Goal: Participate in discussion: Engage in conversation with other users on a specific topic

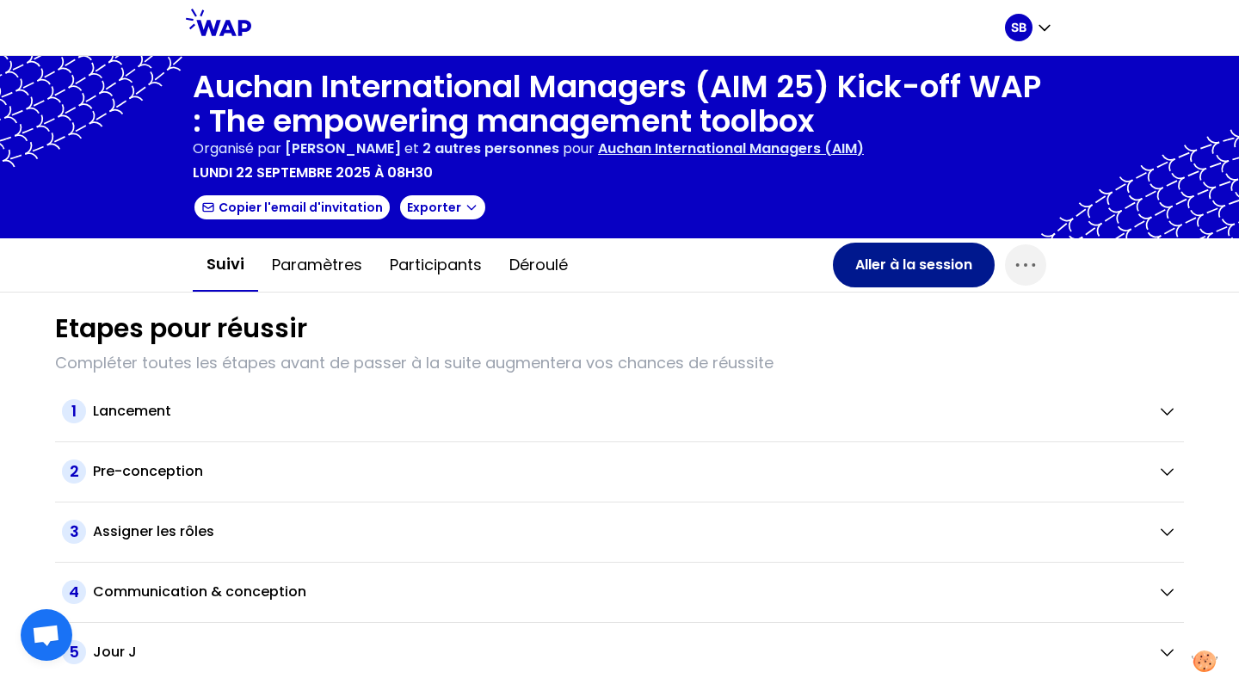
click at [912, 270] on button "Aller à la session" at bounding box center [914, 265] width 162 height 45
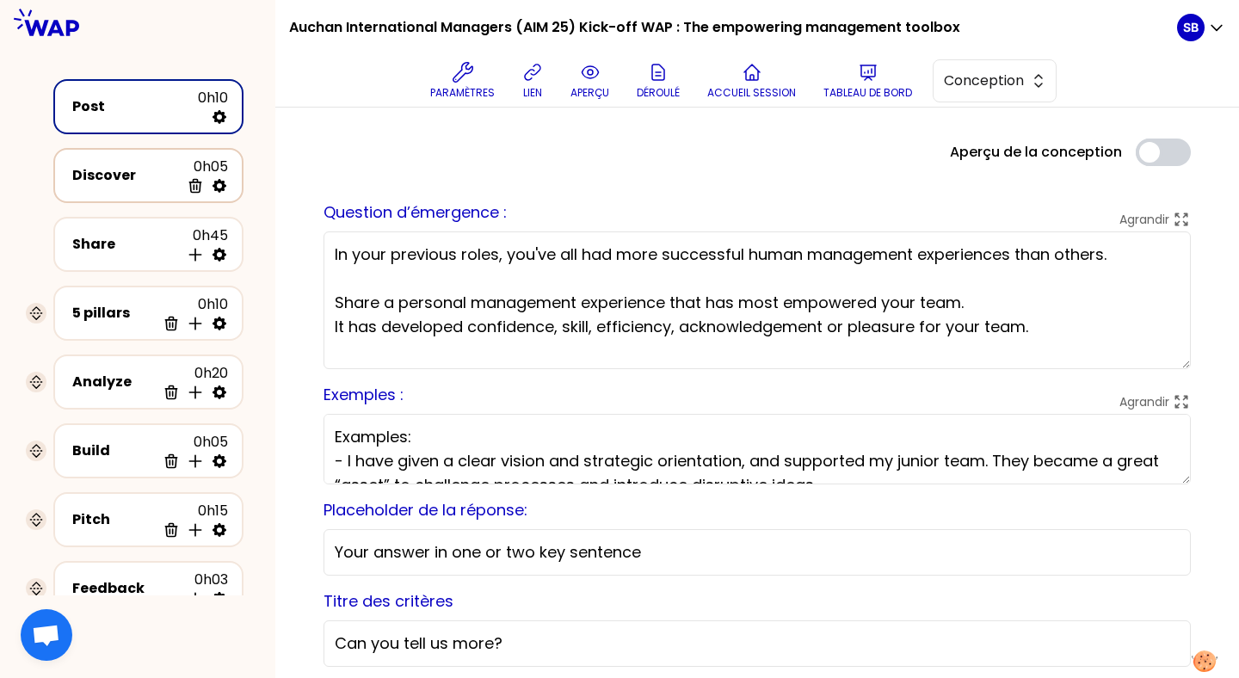
click at [161, 159] on div "Discover 0h05 Supprimer" at bounding box center [148, 176] width 159 height 38
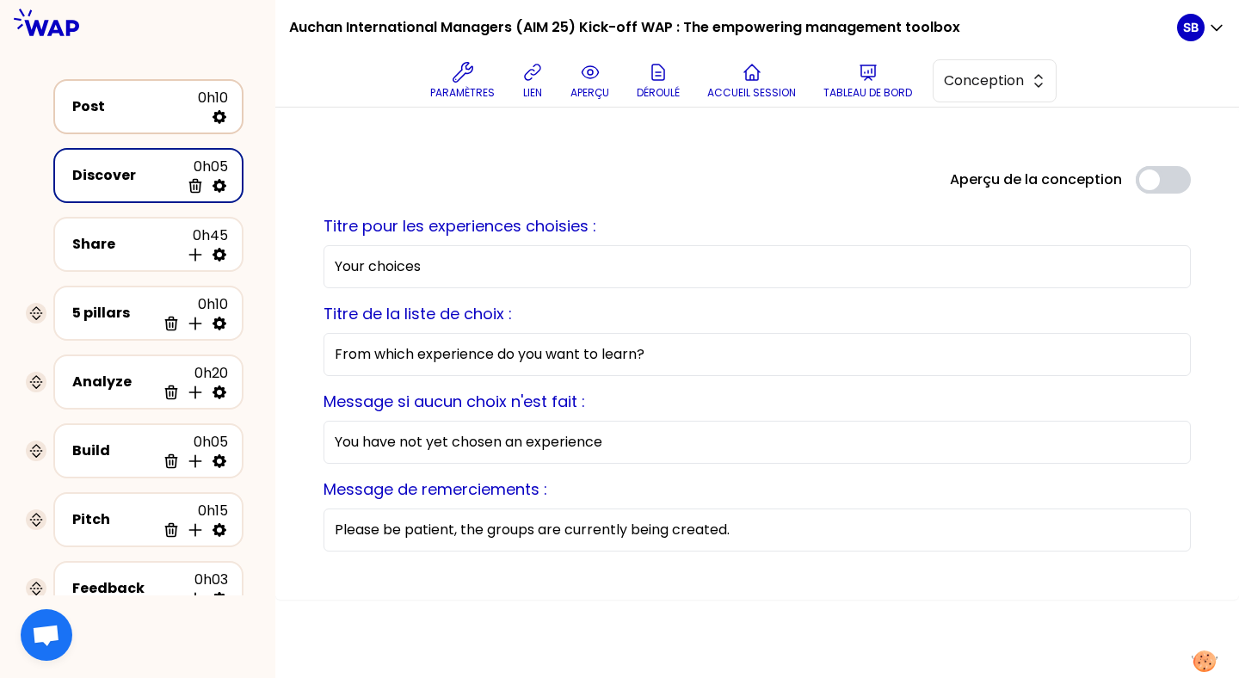
click at [141, 111] on div "Post" at bounding box center [135, 106] width 126 height 21
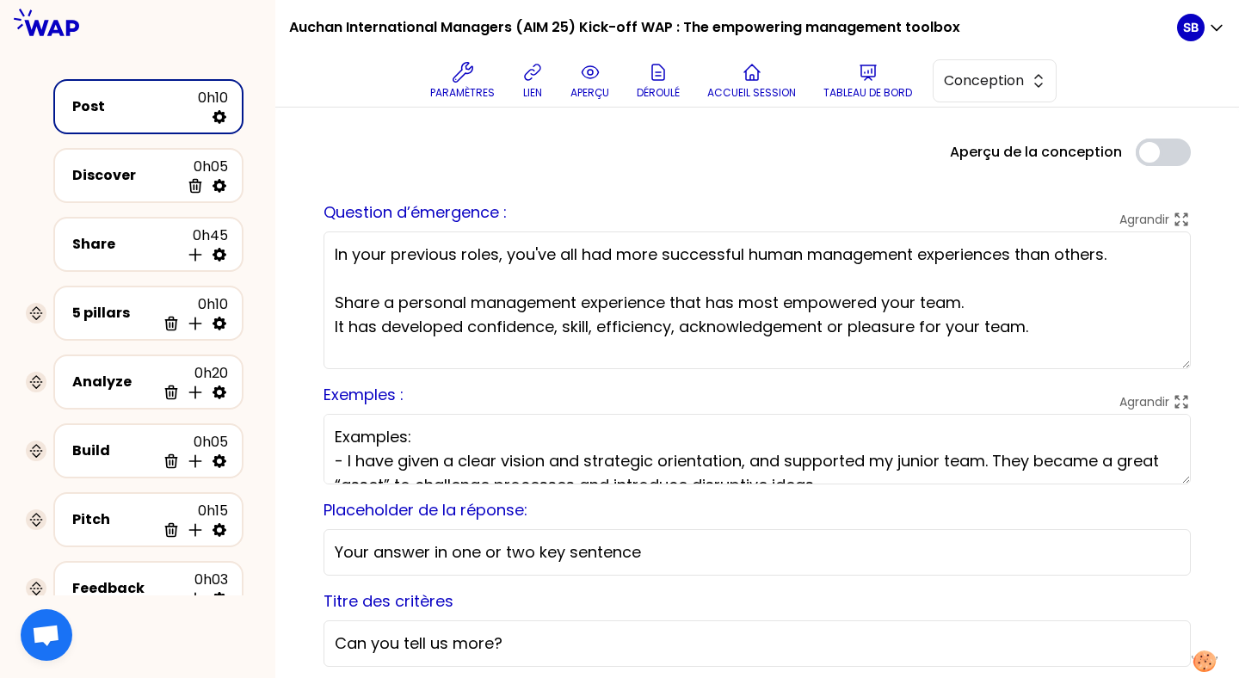
drag, startPoint x: 332, startPoint y: 249, endPoint x: 766, endPoint y: 341, distance: 443.0
click at [766, 341] on textarea "In your previous roles, you've all had more successful human management experie…" at bounding box center [756, 300] width 867 height 138
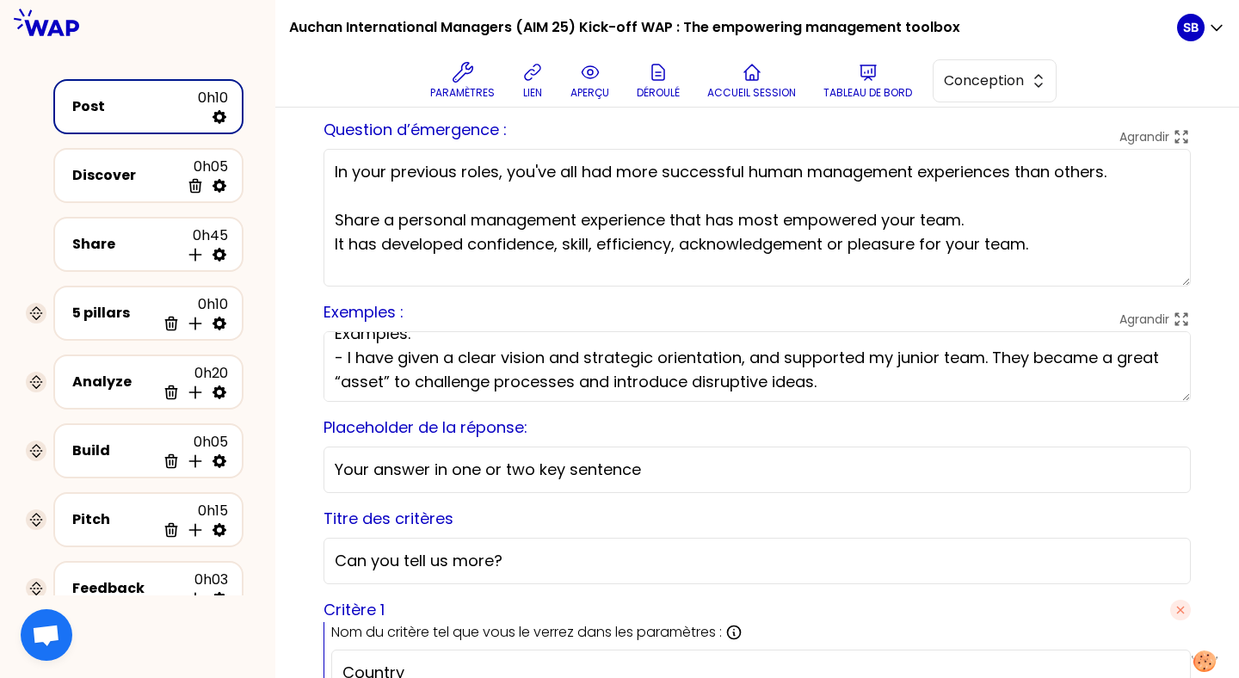
scroll to position [145, 0]
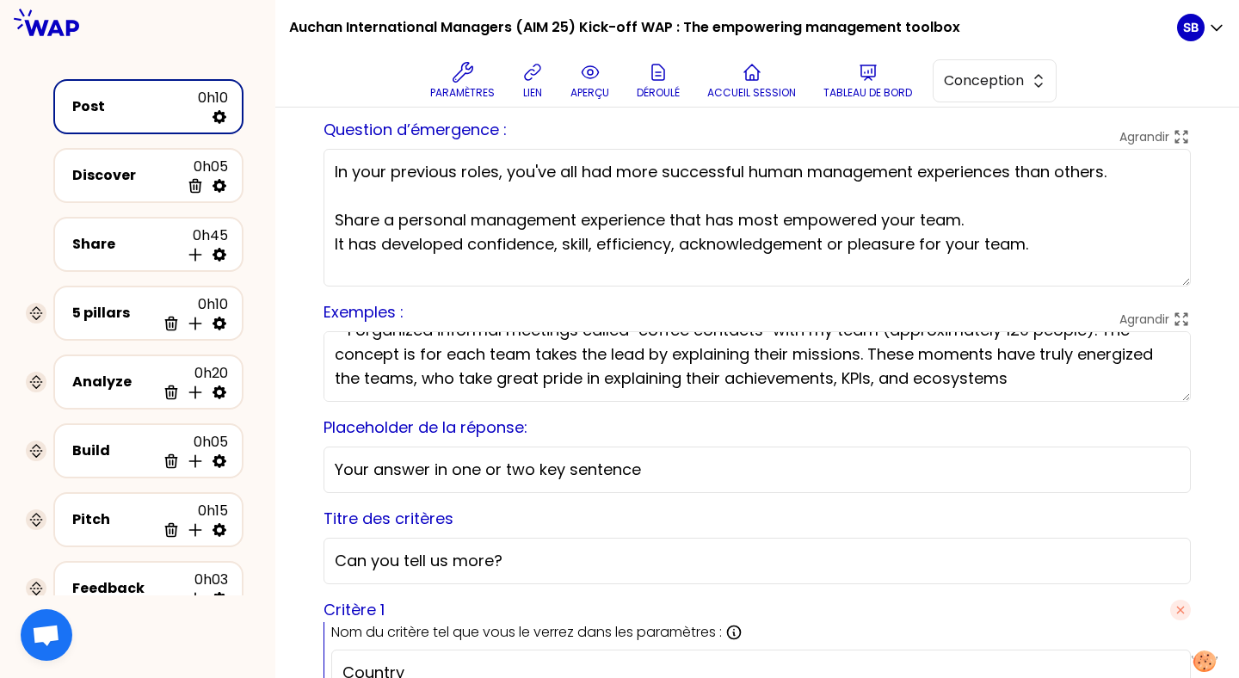
drag, startPoint x: 334, startPoint y: 352, endPoint x: 458, endPoint y: 459, distance: 164.7
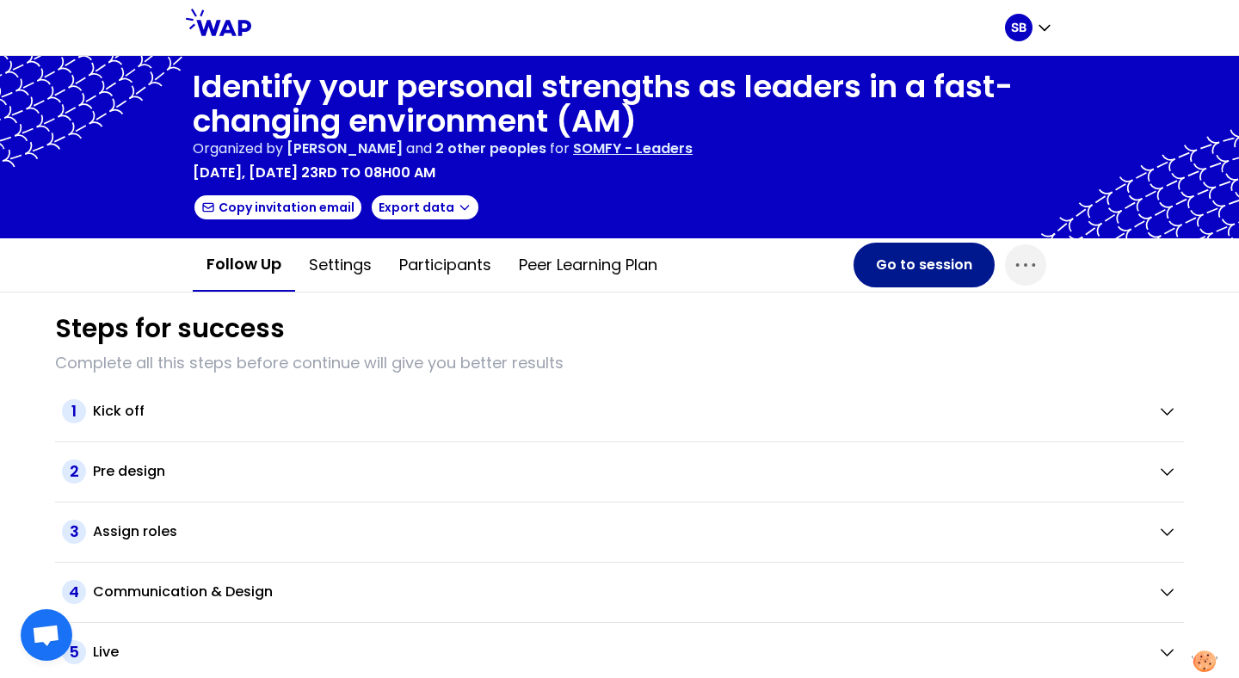
click at [929, 263] on button "Go to session" at bounding box center [923, 265] width 141 height 45
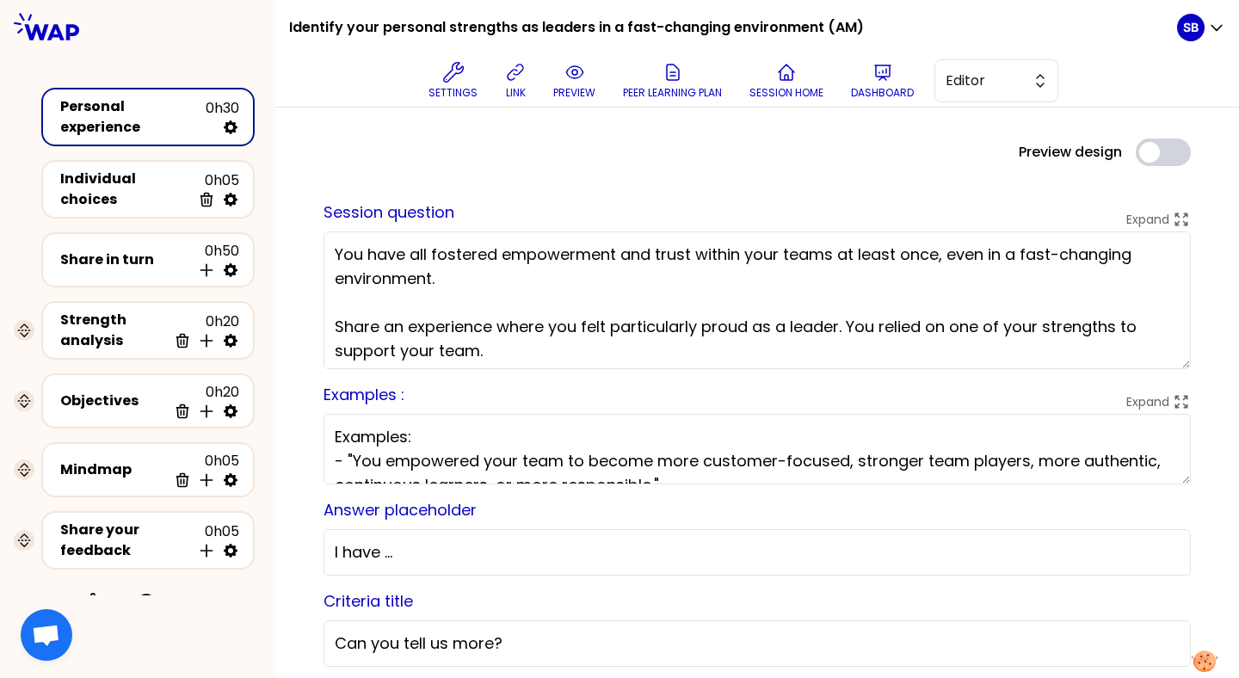
drag, startPoint x: 521, startPoint y: 350, endPoint x: 354, endPoint y: 212, distance: 217.5
click at [354, 212] on div "Session question Expand You have all fostered empowerment and trust within your…" at bounding box center [756, 284] width 867 height 169
drag, startPoint x: 1049, startPoint y: 468, endPoint x: 659, endPoint y: 402, distance: 396.1
click at [659, 402] on div "Examples : Expand Examples: - "You empowered your team to become more customer-…" at bounding box center [756, 434] width 867 height 102
